Goal: Task Accomplishment & Management: Use online tool/utility

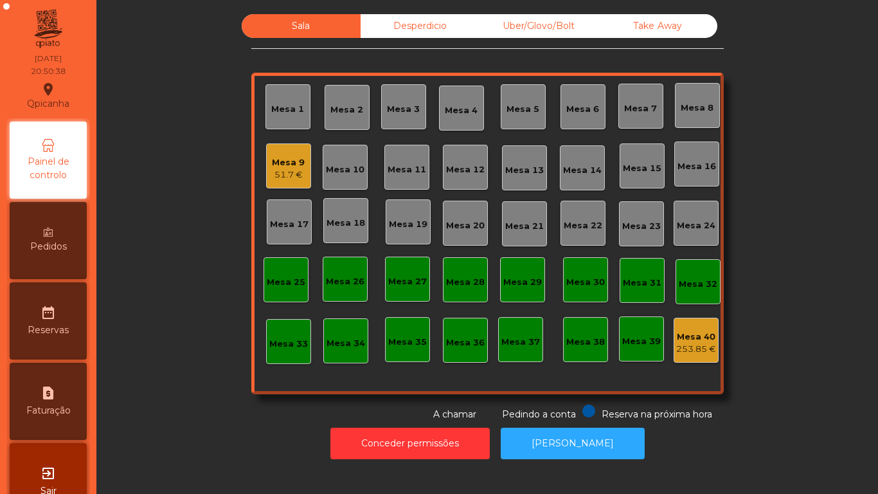
click at [286, 116] on div "Mesa 1" at bounding box center [287, 106] width 45 height 45
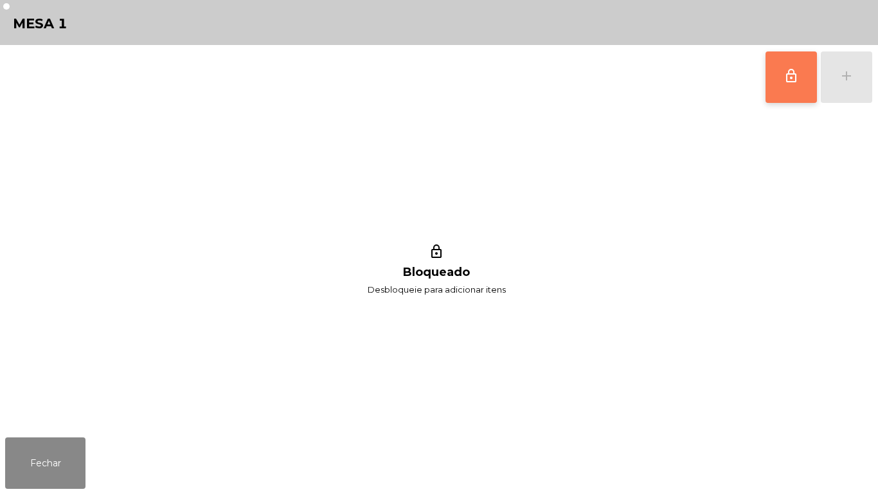
click at [794, 70] on span "lock_outline" at bounding box center [791, 75] width 15 height 15
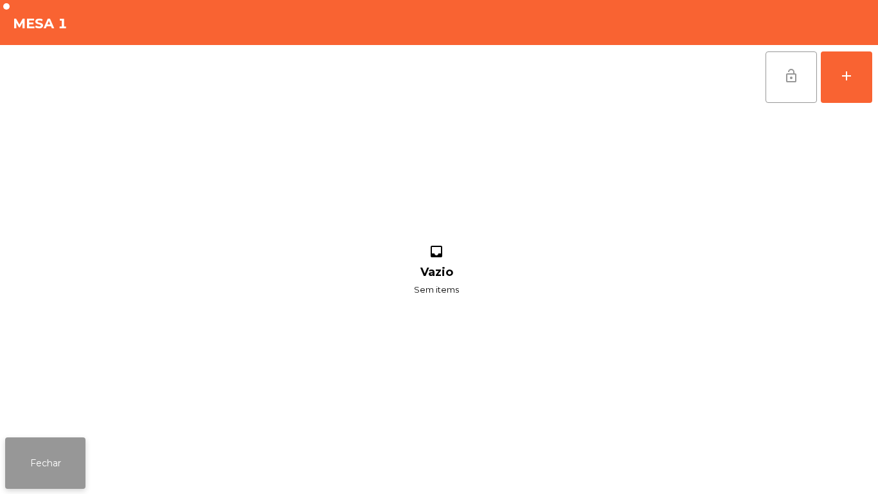
click at [64, 452] on button "Fechar" at bounding box center [45, 462] width 80 height 51
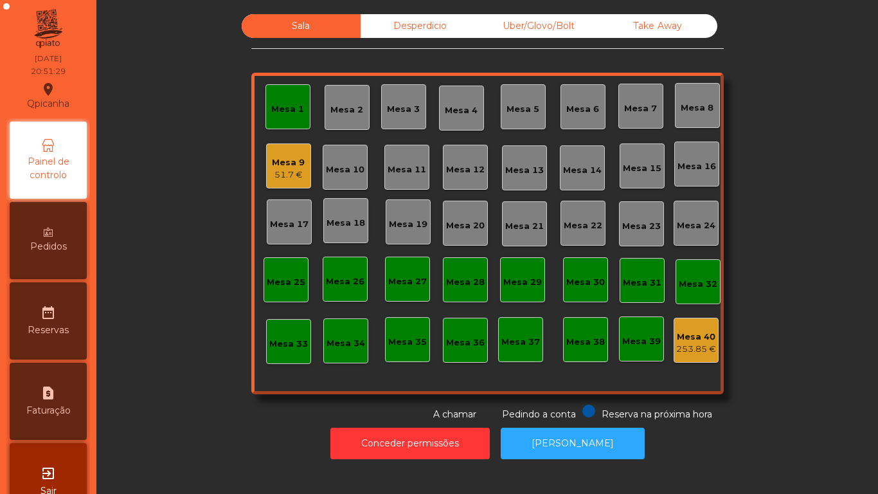
click at [283, 171] on div "51.7 €" at bounding box center [288, 174] width 33 height 13
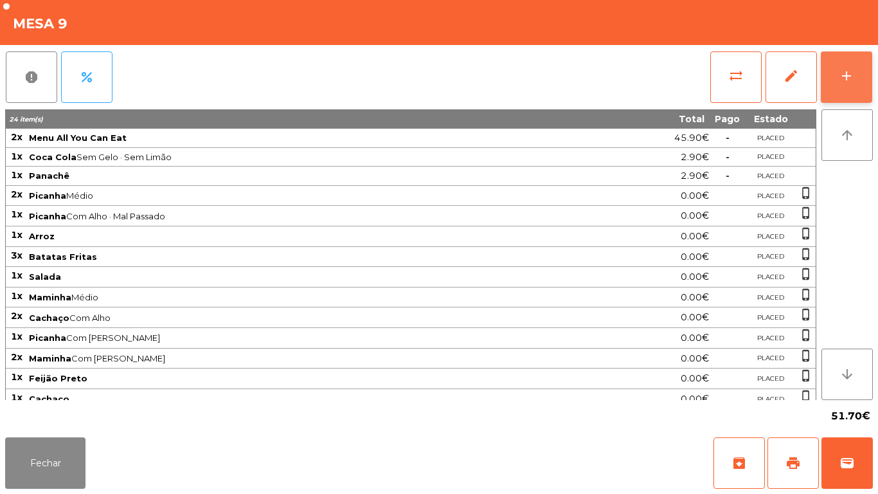
click at [832, 72] on button "add" at bounding box center [846, 76] width 51 height 51
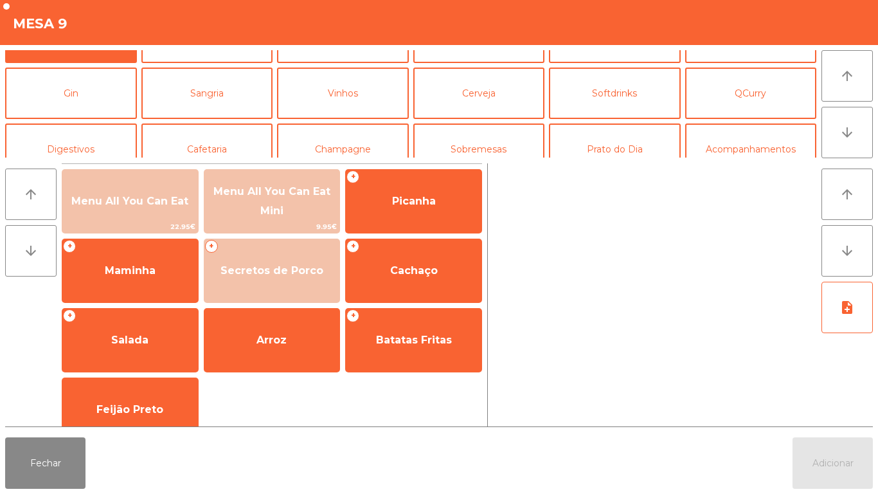
scroll to position [50, 0]
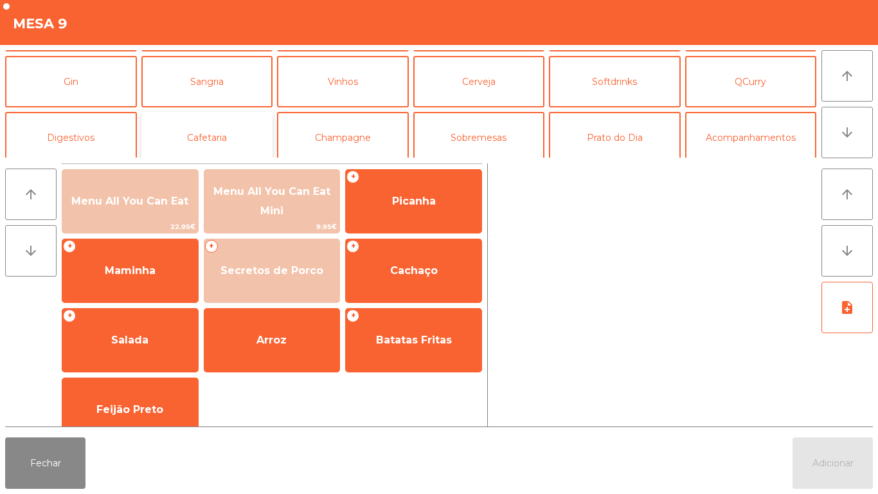
click at [217, 148] on button "Cafetaria" at bounding box center [207, 137] width 132 height 51
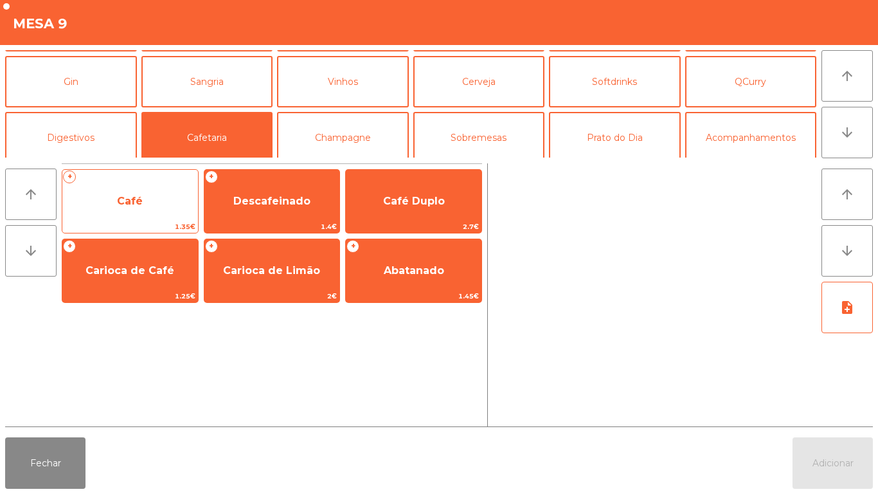
click at [157, 213] on span "Café" at bounding box center [130, 201] width 136 height 35
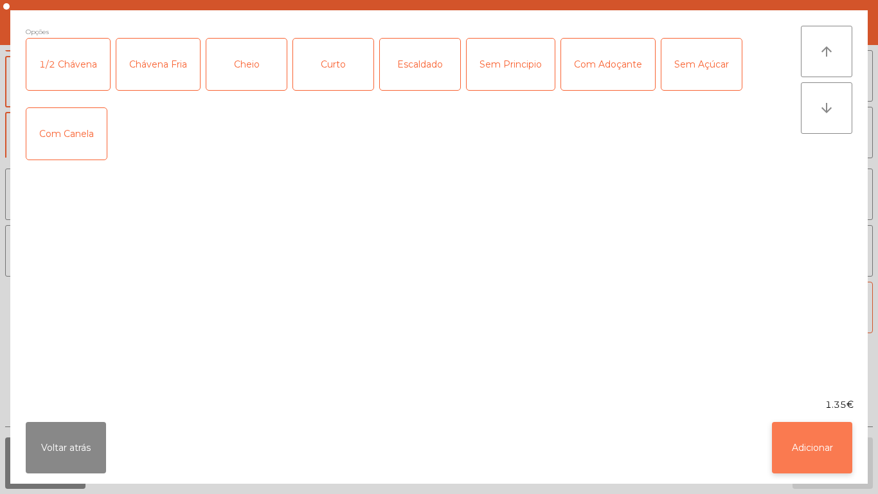
click at [818, 435] on button "Adicionar" at bounding box center [812, 447] width 80 height 51
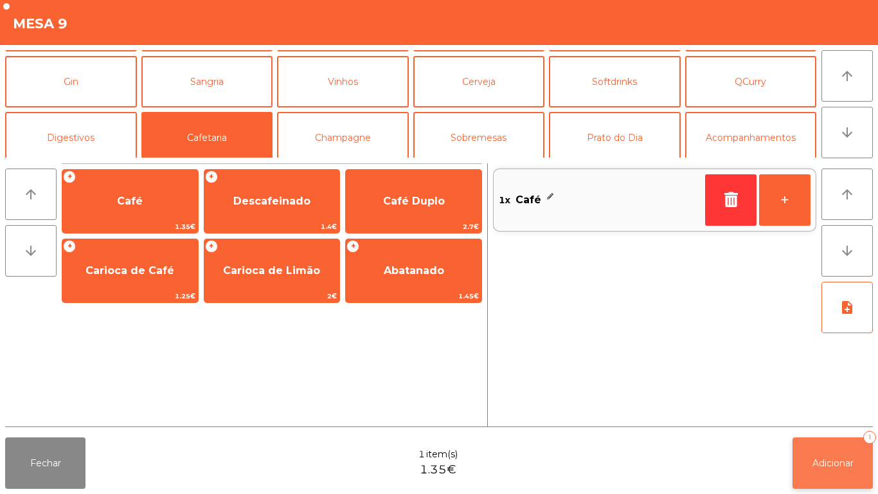
click at [836, 449] on button "Adicionar 1" at bounding box center [833, 462] width 80 height 51
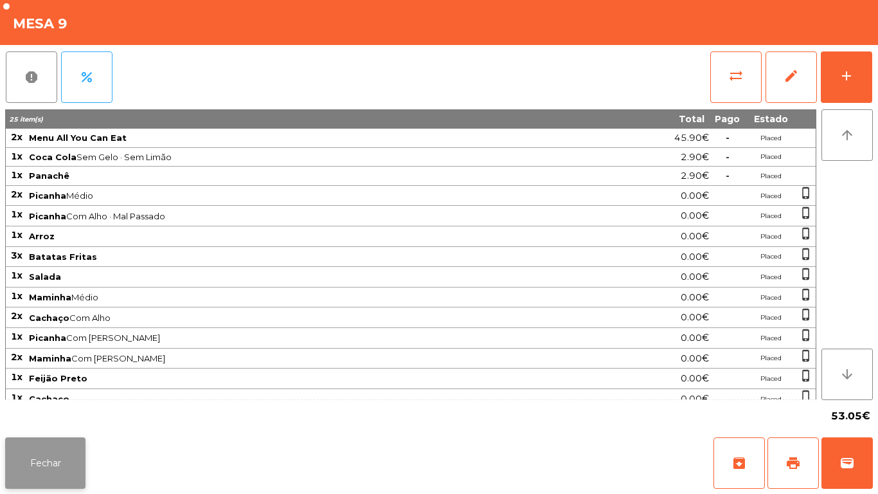
click at [46, 454] on button "Fechar" at bounding box center [45, 462] width 80 height 51
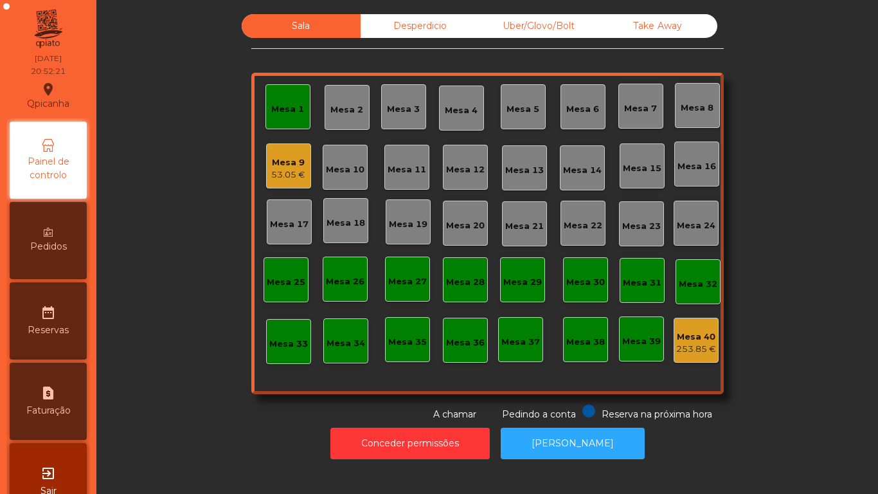
click at [296, 111] on div "Mesa 1" at bounding box center [287, 109] width 33 height 13
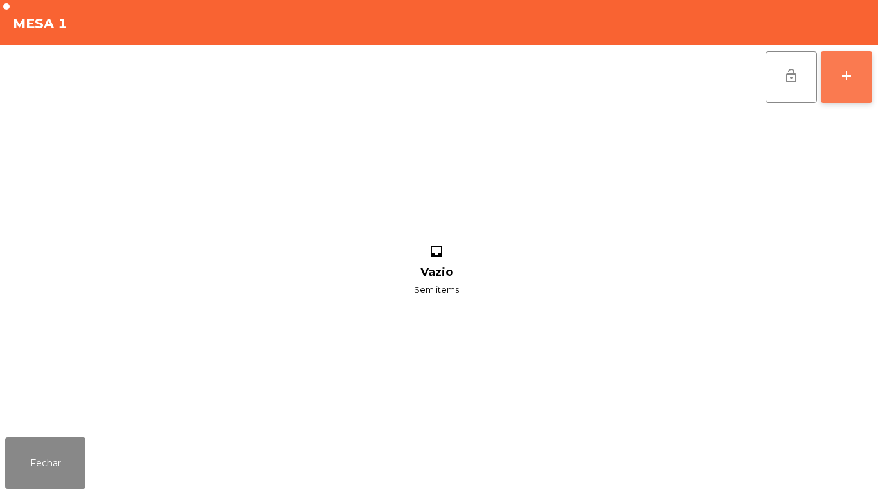
click at [851, 83] on div "add" at bounding box center [846, 75] width 15 height 15
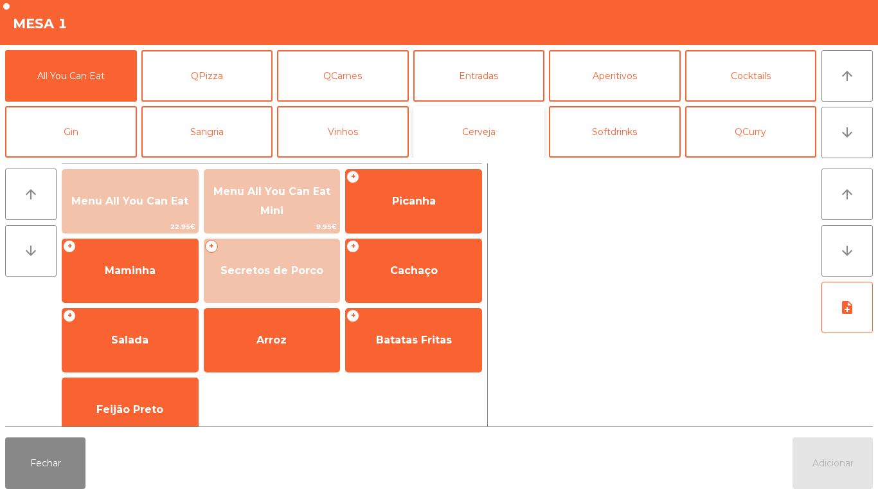
click at [492, 138] on button "Cerveja" at bounding box center [479, 131] width 132 height 51
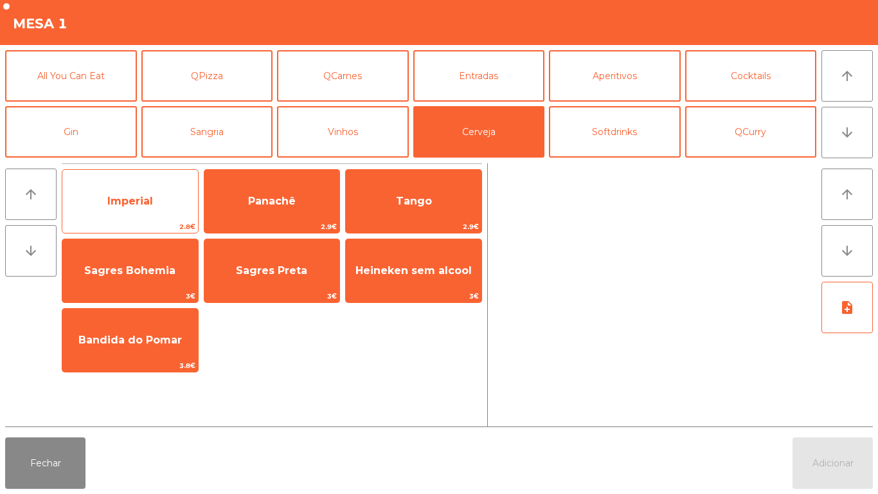
click at [151, 195] on span "Imperial" at bounding box center [130, 201] width 46 height 12
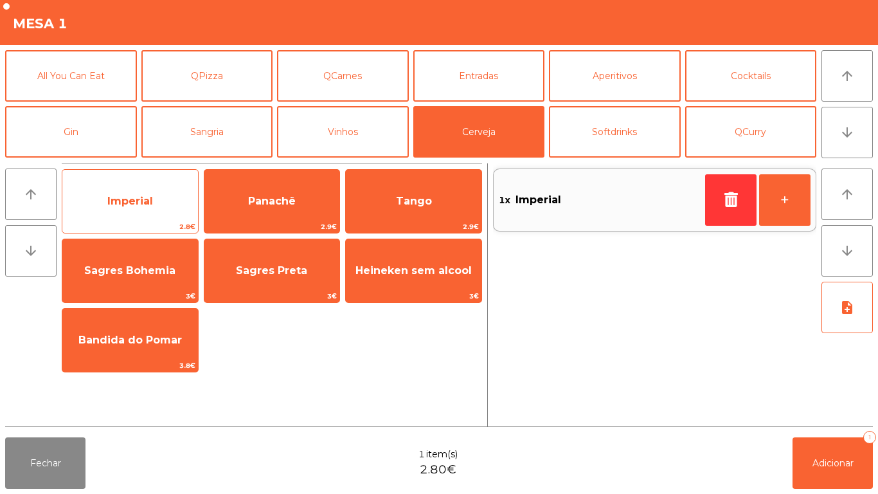
click at [147, 201] on span "Imperial" at bounding box center [130, 201] width 46 height 12
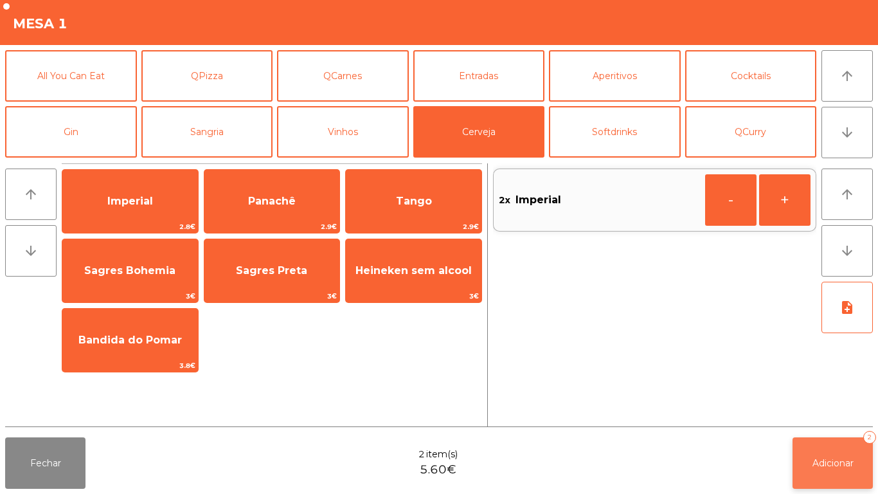
click at [840, 462] on span "Adicionar" at bounding box center [833, 463] width 41 height 12
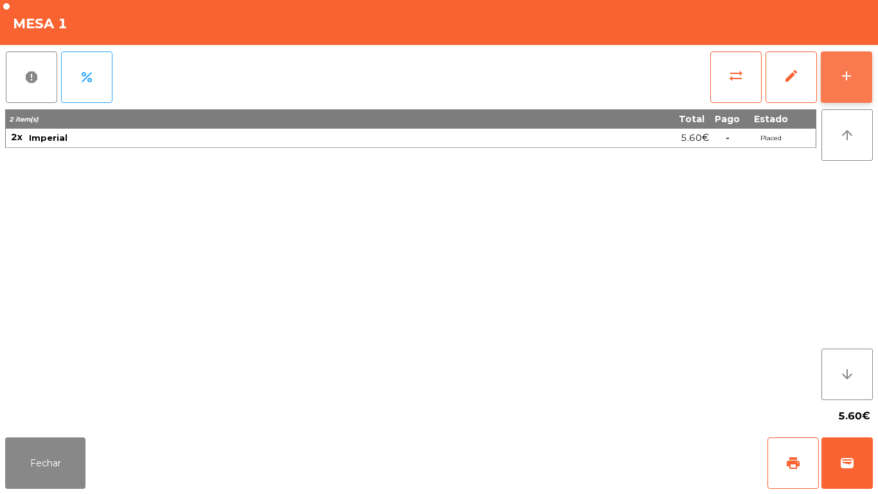
click at [847, 82] on div "add" at bounding box center [846, 75] width 15 height 15
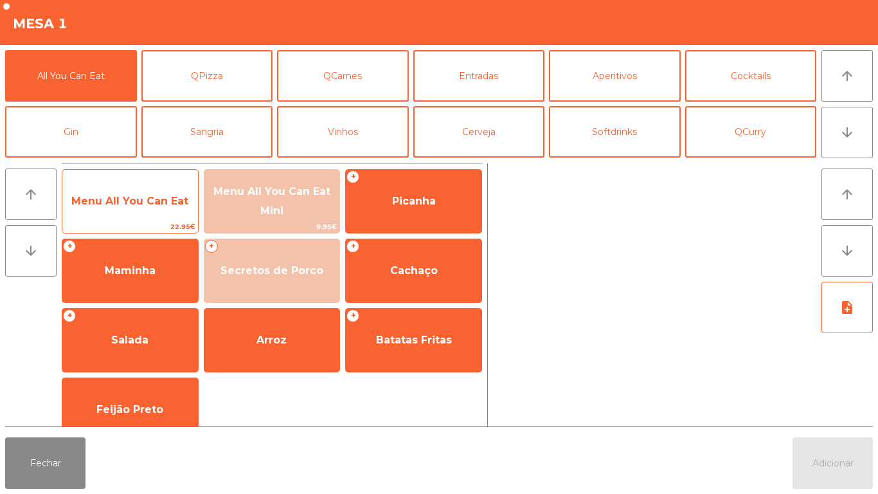
click at [147, 204] on span "Menu All You Can Eat" at bounding box center [129, 201] width 117 height 12
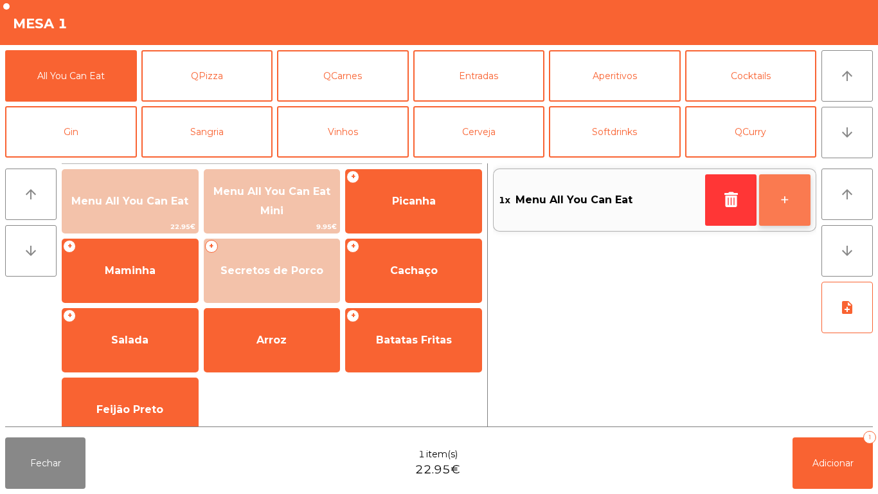
click at [787, 201] on button "+" at bounding box center [784, 199] width 51 height 51
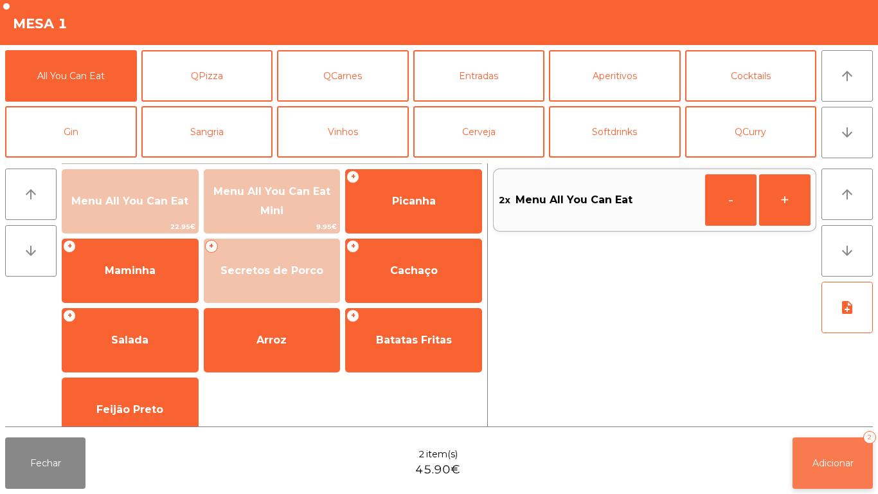
click at [818, 447] on button "Adicionar 2" at bounding box center [833, 462] width 80 height 51
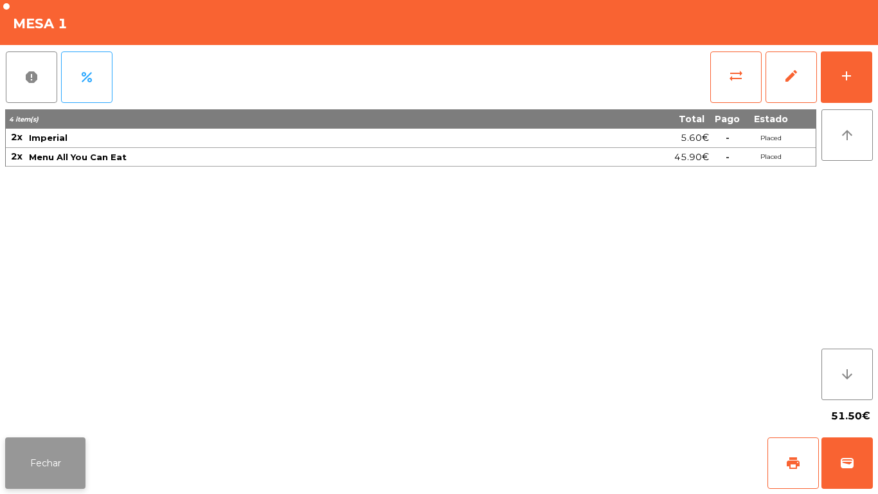
click at [56, 458] on button "Fechar" at bounding box center [45, 462] width 80 height 51
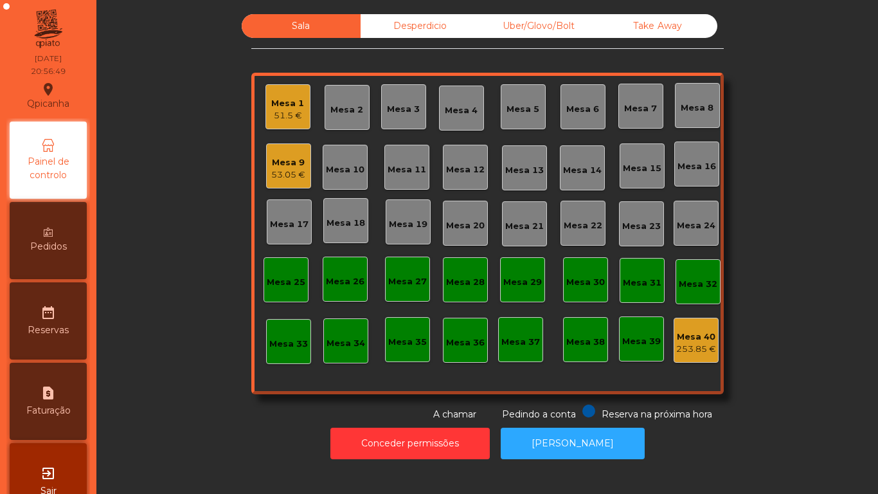
click at [285, 115] on div "51.5 €" at bounding box center [287, 115] width 33 height 13
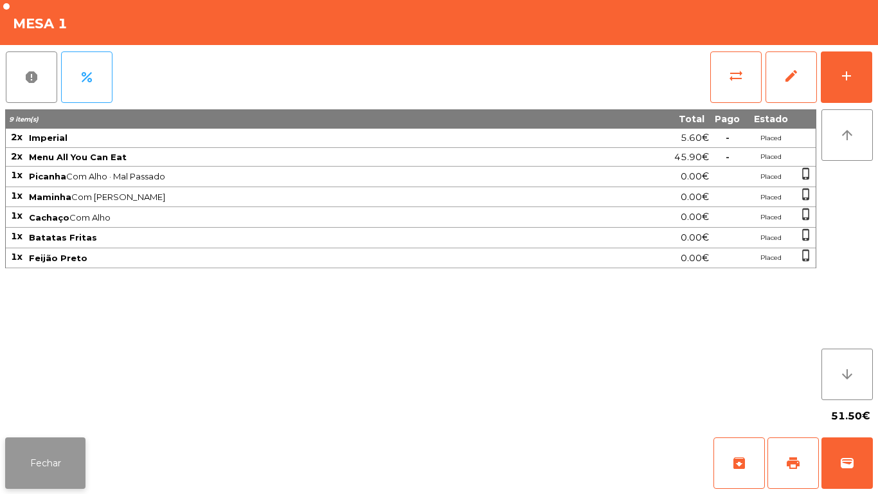
click at [36, 463] on button "Fechar" at bounding box center [45, 462] width 80 height 51
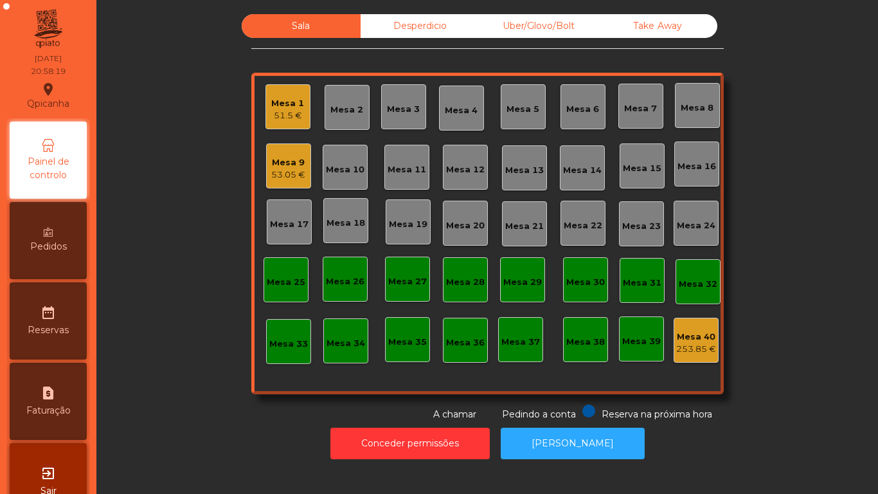
click at [65, 233] on div "Pedidos" at bounding box center [48, 240] width 77 height 77
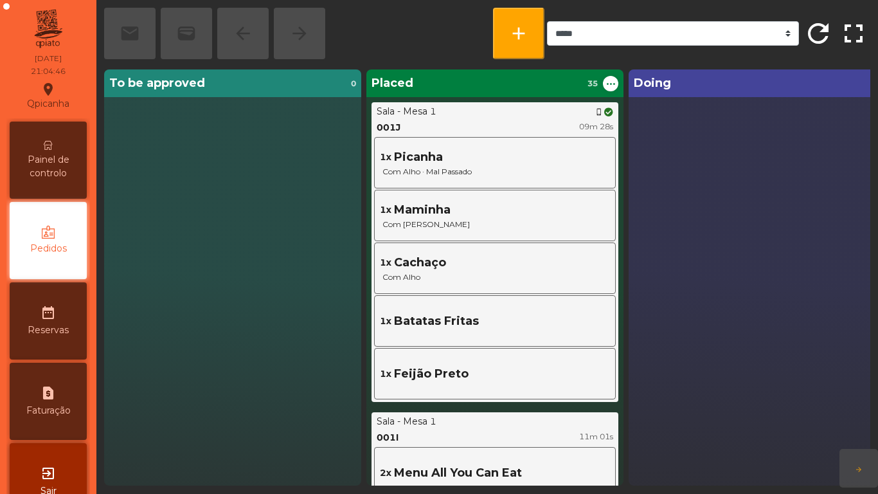
click at [49, 147] on icon at bounding box center [48, 145] width 9 height 9
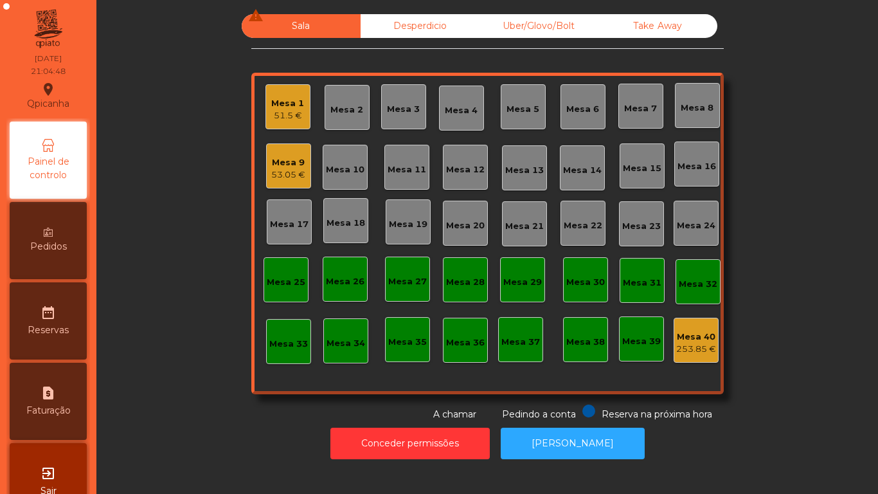
click at [279, 163] on div "Mesa 9" at bounding box center [288, 162] width 34 height 13
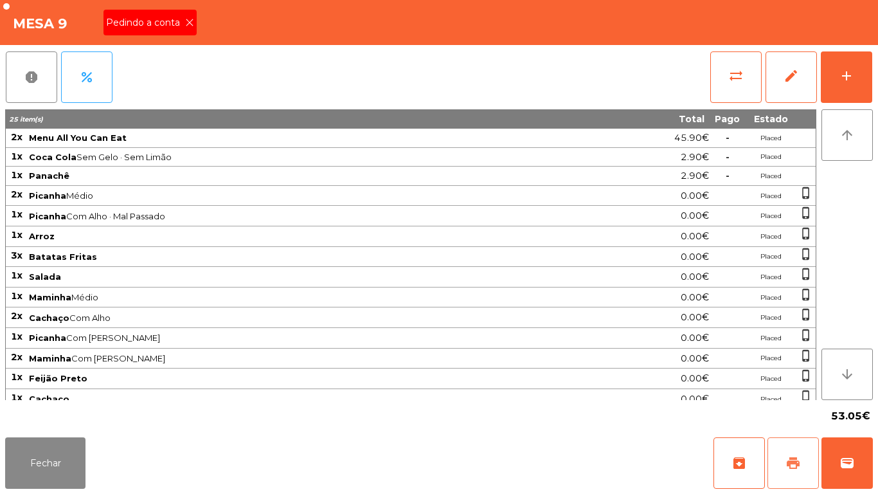
click at [778, 459] on button "print" at bounding box center [793, 462] width 51 height 51
click at [190, 26] on icon at bounding box center [189, 22] width 9 height 9
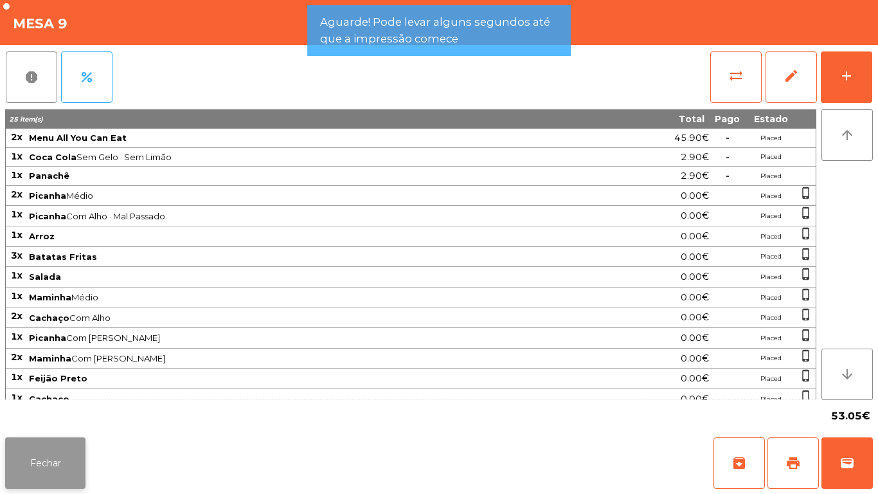
click at [55, 449] on button "Fechar" at bounding box center [45, 462] width 80 height 51
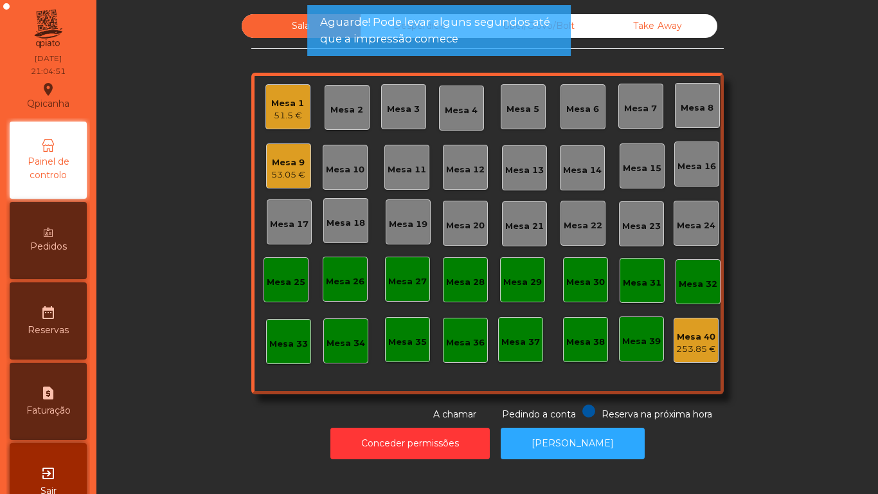
click at [296, 112] on div "51.5 €" at bounding box center [287, 115] width 33 height 13
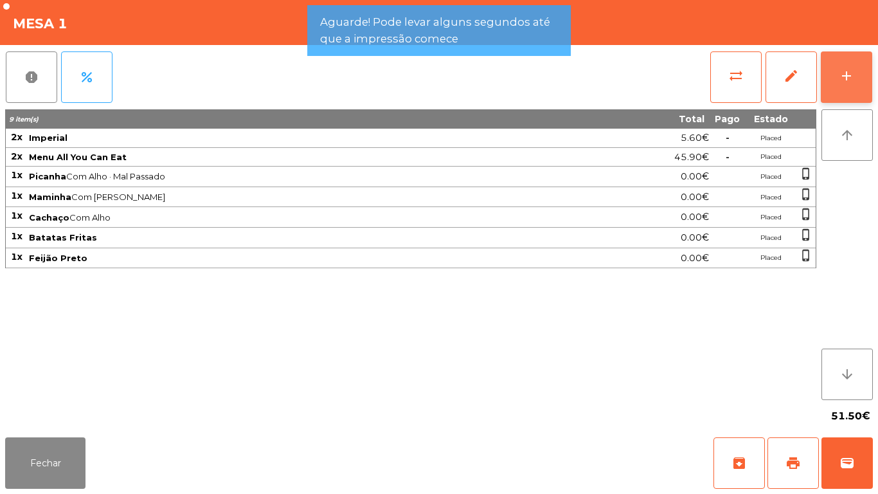
click at [854, 85] on button "add" at bounding box center [846, 76] width 51 height 51
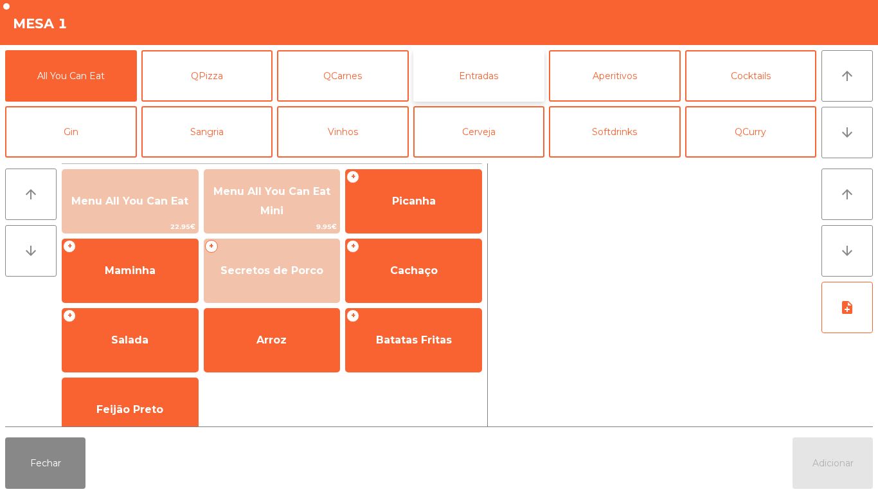
click at [454, 63] on button "Entradas" at bounding box center [479, 75] width 132 height 51
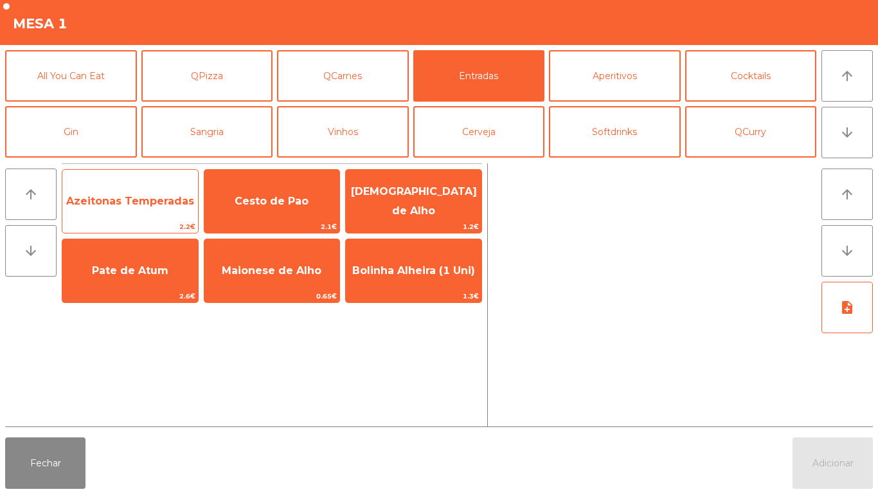
click at [132, 208] on span "Azeitonas Temperadas" at bounding box center [130, 201] width 136 height 35
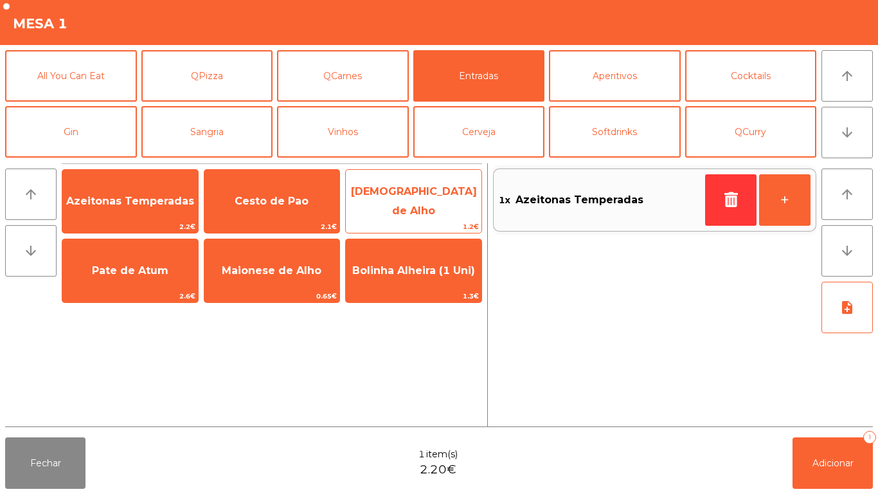
click at [394, 199] on span "[DEMOGRAPHIC_DATA] de Alho" at bounding box center [414, 200] width 126 height 31
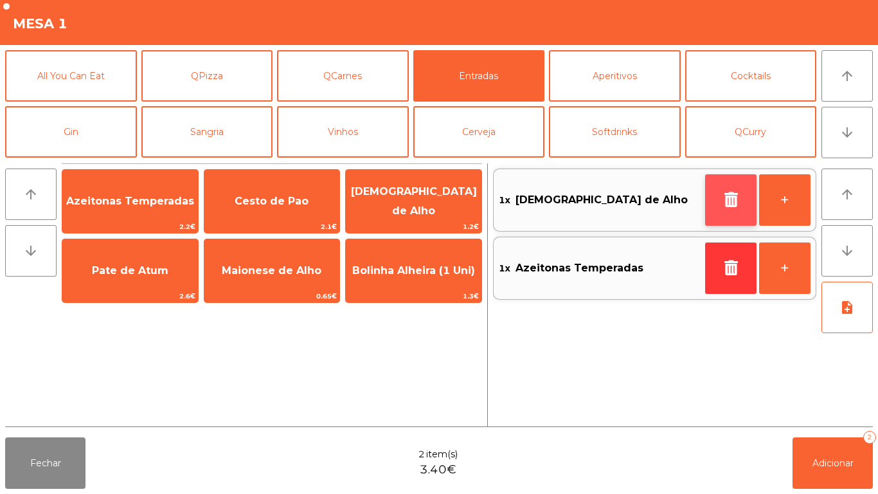
click at [725, 209] on button "button" at bounding box center [730, 199] width 51 height 51
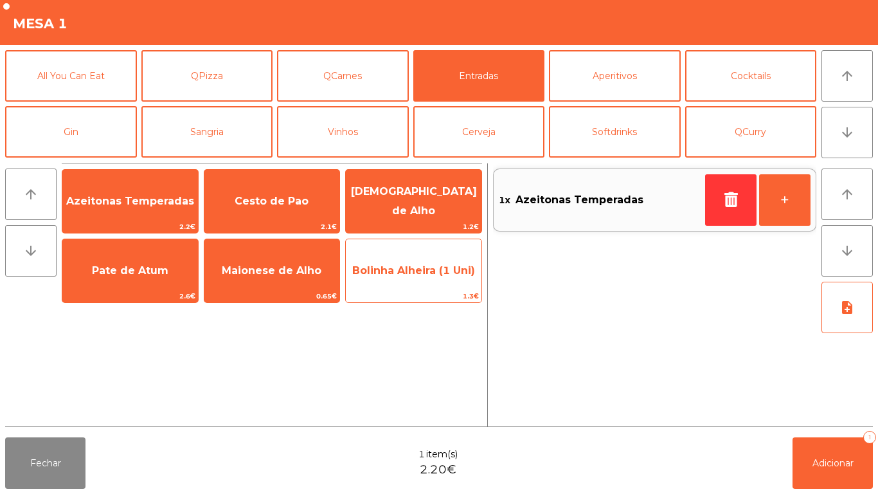
click at [427, 276] on span "Bolinha Alheira (1 Uni)" at bounding box center [413, 270] width 123 height 12
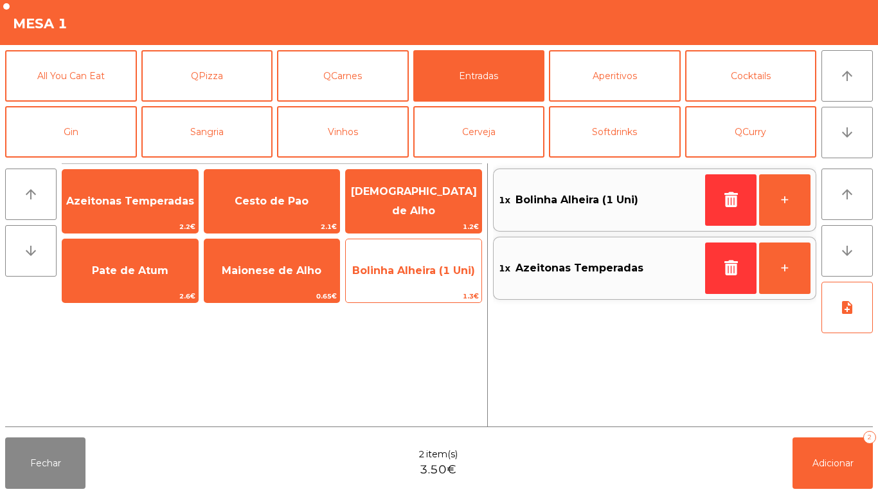
click at [424, 269] on span "Bolinha Alheira (1 Uni)" at bounding box center [413, 270] width 123 height 12
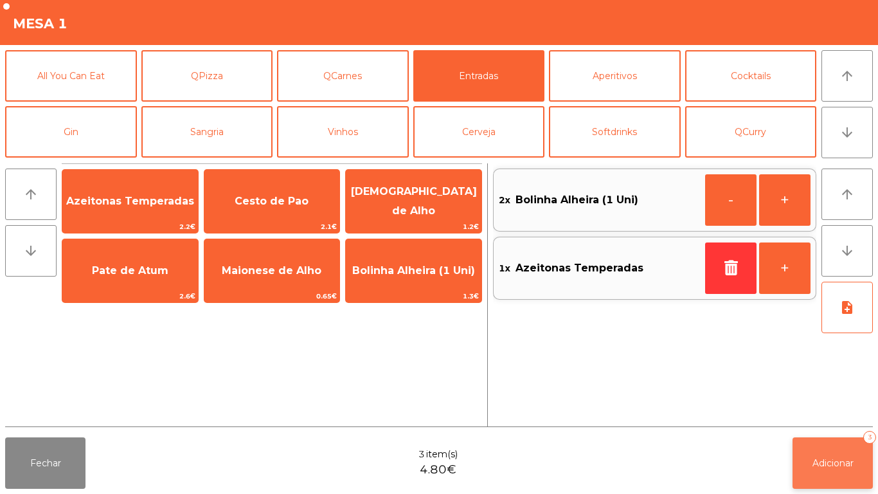
click at [866, 460] on button "Adicionar 3" at bounding box center [833, 462] width 80 height 51
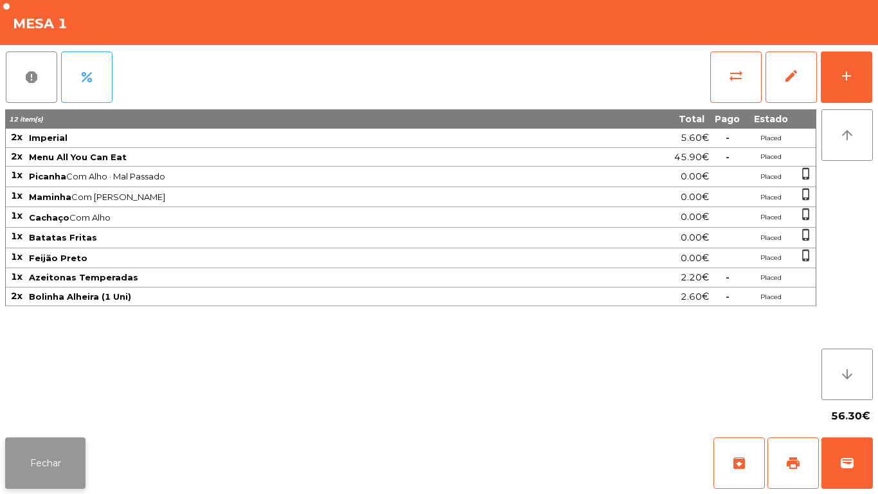
click at [49, 469] on button "Fechar" at bounding box center [45, 462] width 80 height 51
